Goal: Transaction & Acquisition: Obtain resource

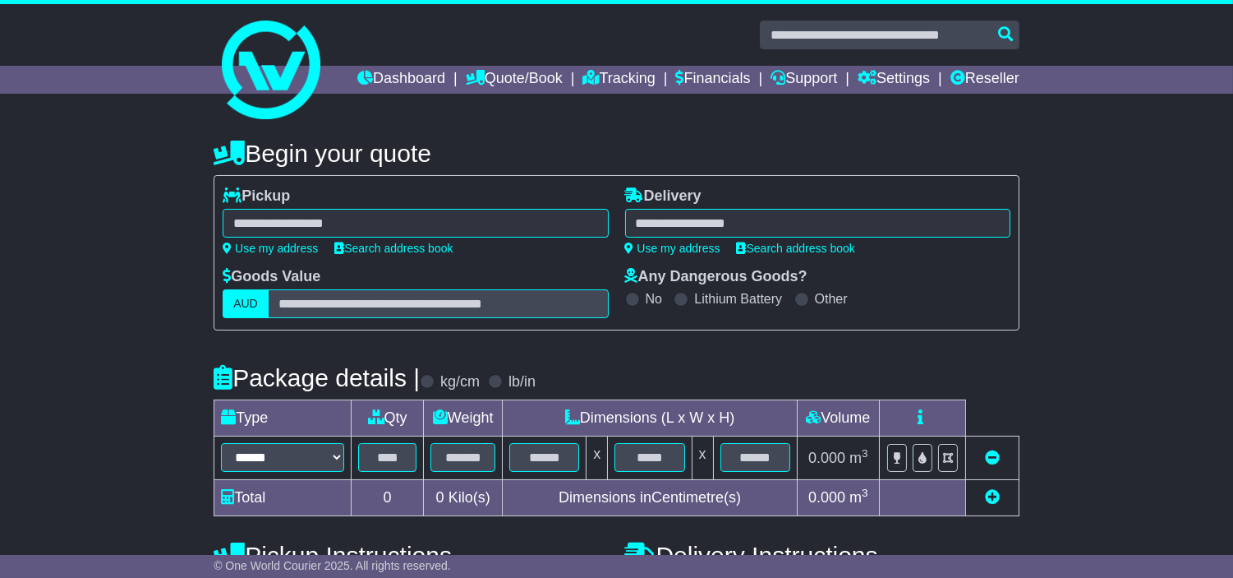
drag, startPoint x: 41, startPoint y: 284, endPoint x: 271, endPoint y: 299, distance: 230.5
click at [41, 284] on div "**********" at bounding box center [616, 461] width 1233 height 679
click at [751, 76] on link "Financials" at bounding box center [713, 80] width 75 height 28
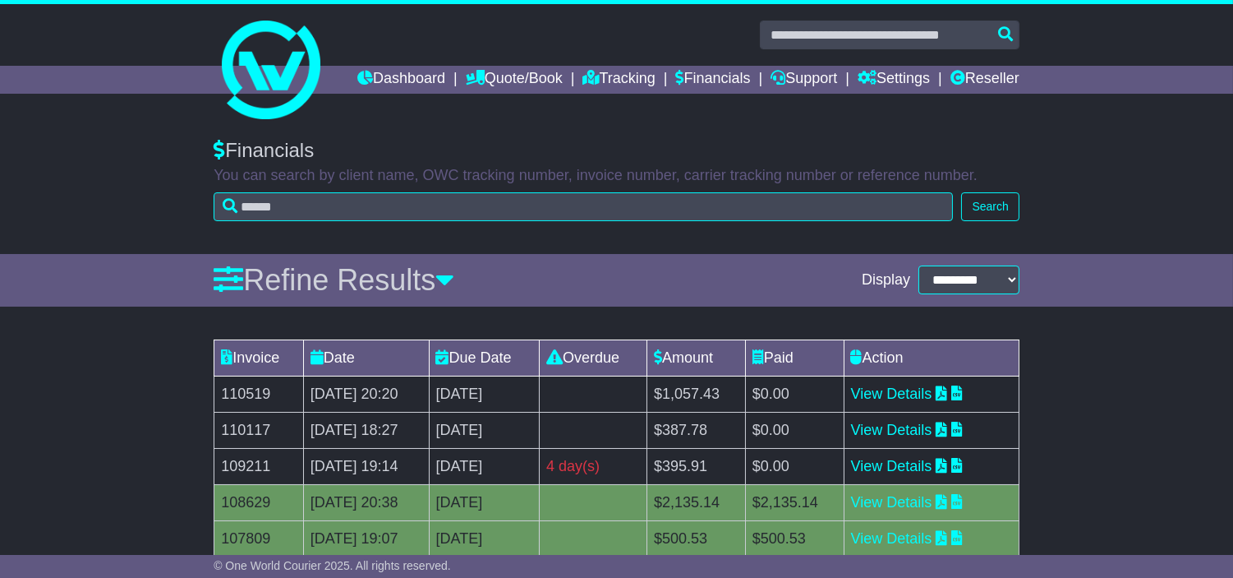
click at [263, 412] on td "110519" at bounding box center [259, 393] width 90 height 36
copy td "110519"
click at [914, 402] on link "View Details" at bounding box center [891, 393] width 81 height 16
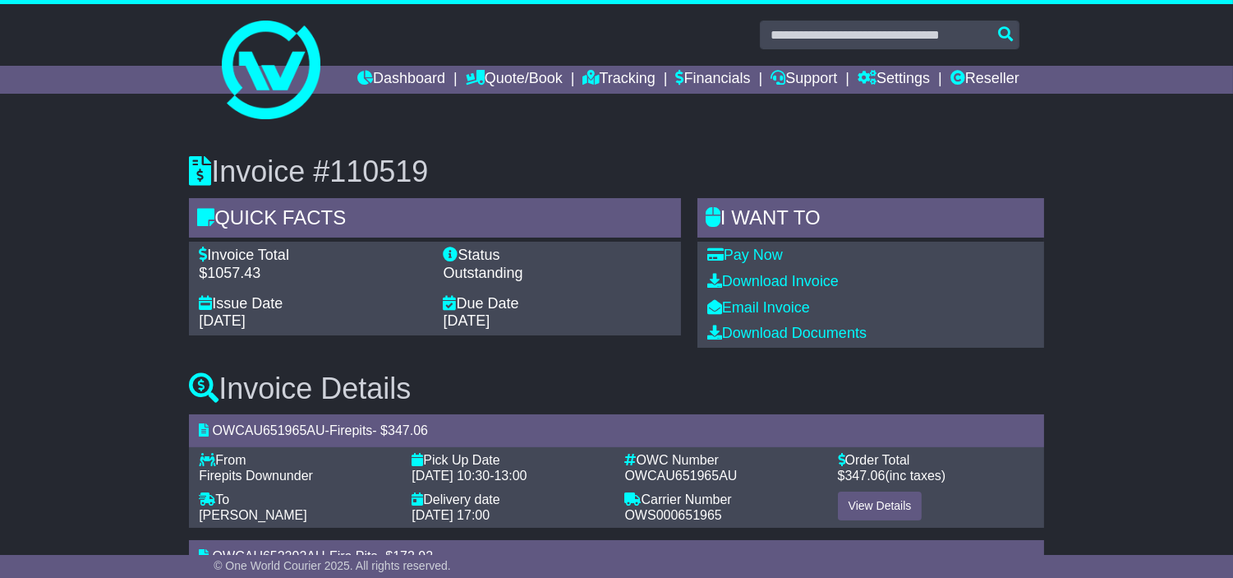
click at [787, 291] on div "Download Invoice" at bounding box center [870, 282] width 327 height 18
click at [805, 289] on link "Download Invoice" at bounding box center [772, 281] width 131 height 16
